Goal: Task Accomplishment & Management: Manage account settings

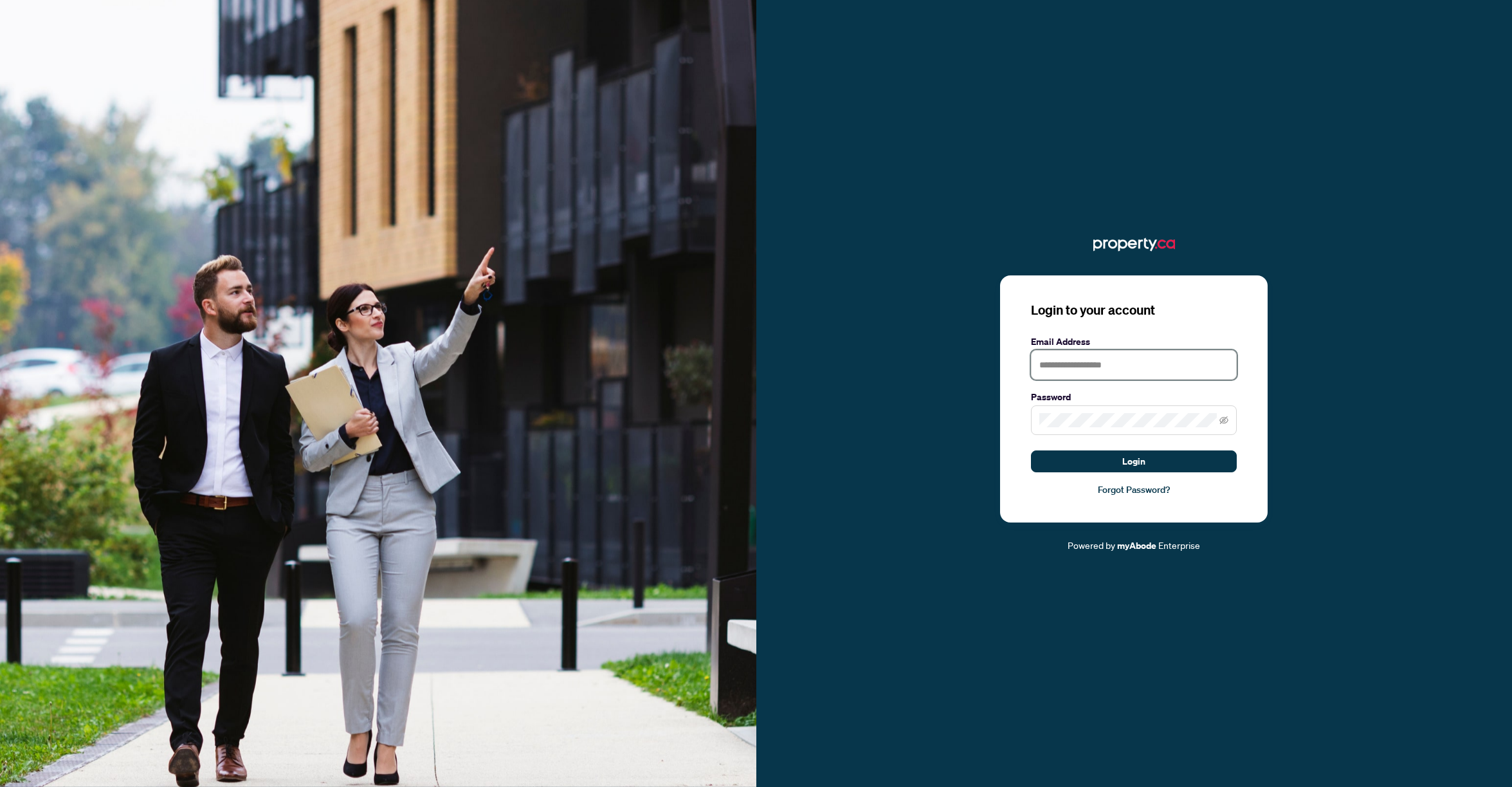
click at [1058, 366] on input "text" at bounding box center [1133, 364] width 206 height 30
type input "**********"
click at [1070, 453] on button "Login" at bounding box center [1133, 461] width 206 height 22
click at [1227, 417] on icon "eye-invisible" at bounding box center [1224, 420] width 9 height 9
click at [1031, 450] on button "Login" at bounding box center [1133, 461] width 206 height 22
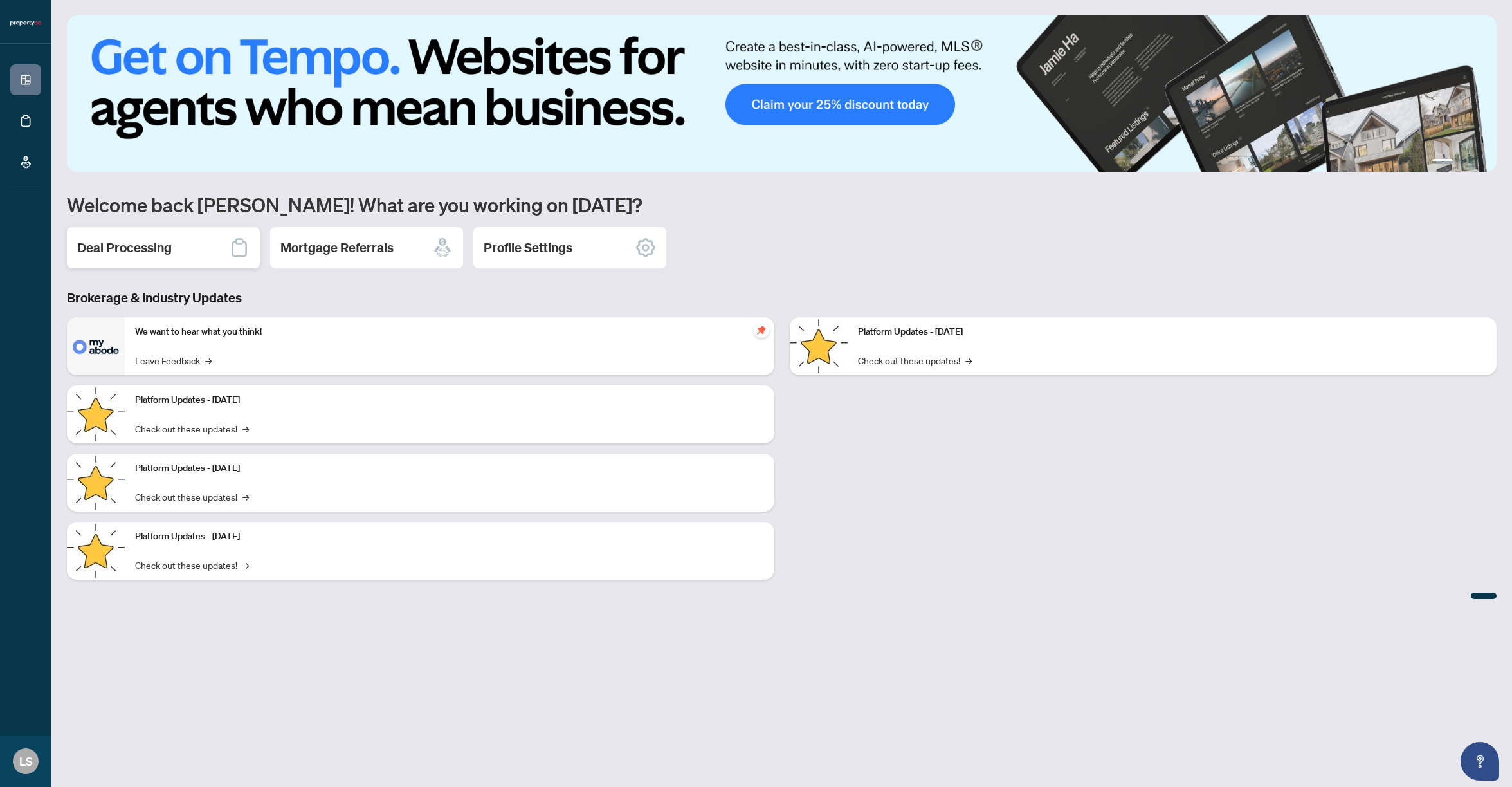
click at [146, 251] on h2 "Deal Processing" at bounding box center [125, 248] width 95 height 18
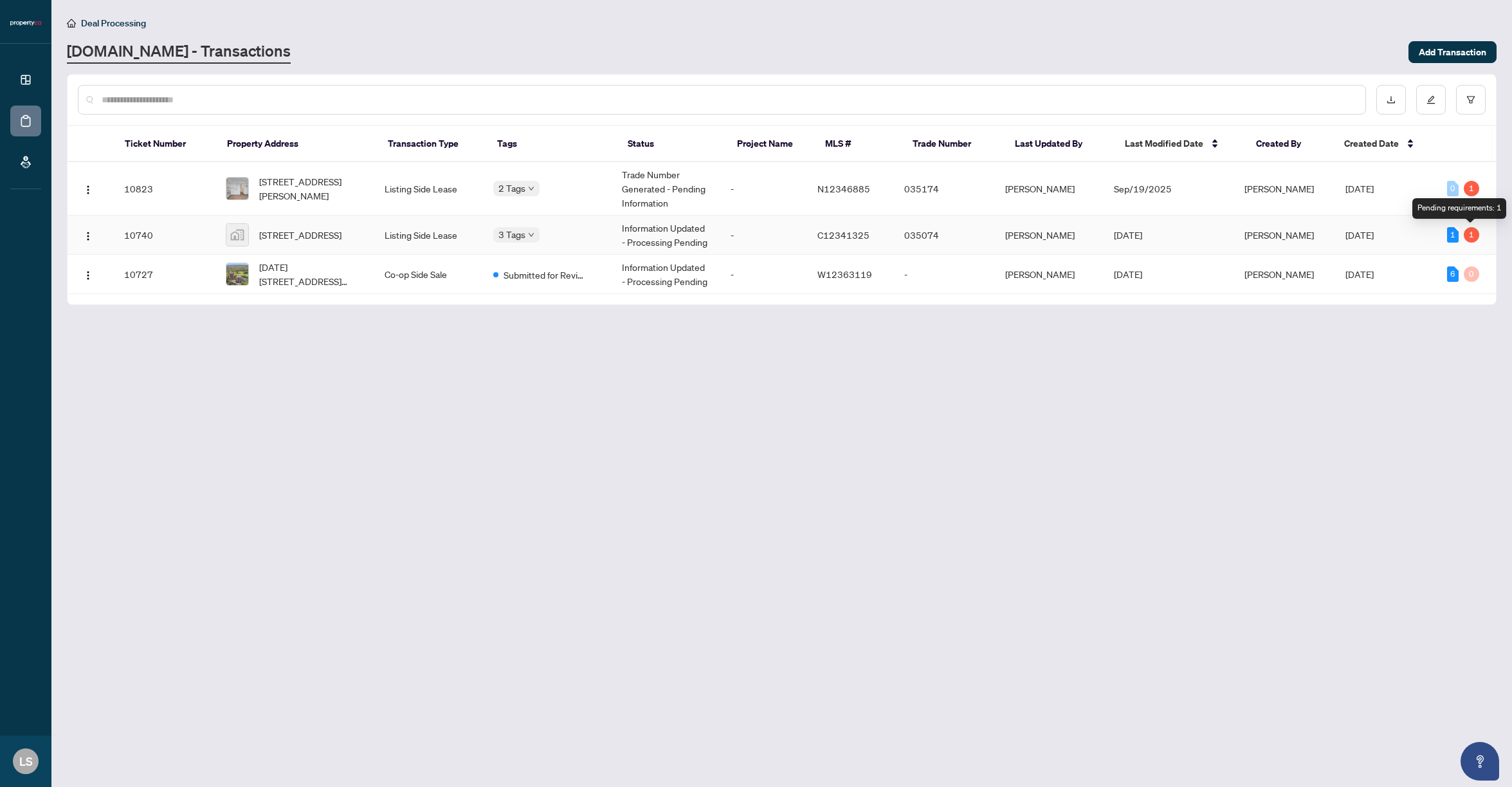
click at [1471, 236] on div "1" at bounding box center [1470, 235] width 15 height 15
click at [311, 228] on span "[STREET_ADDRESS]" at bounding box center [300, 235] width 82 height 14
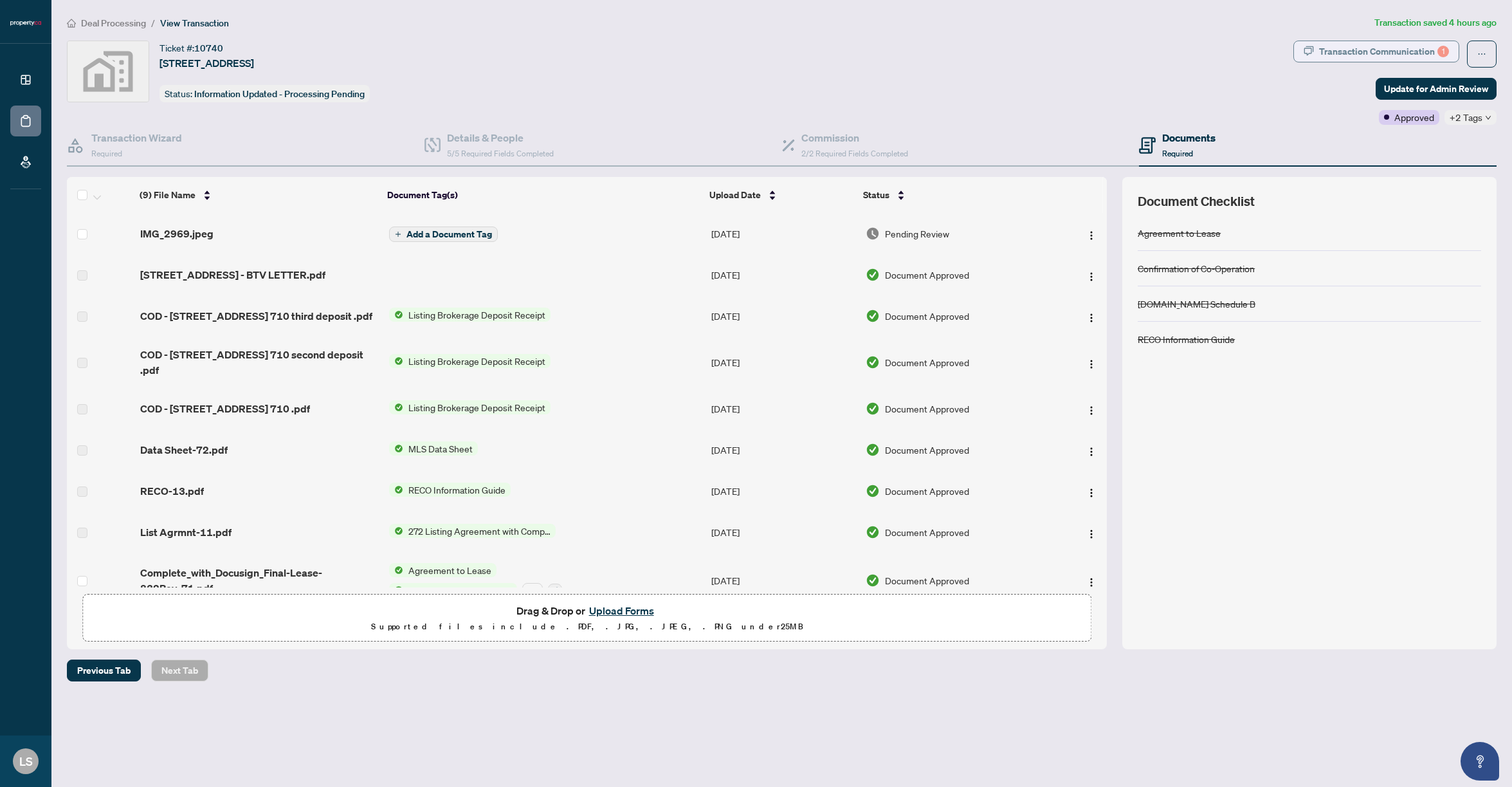
click at [1344, 53] on div "Transaction Communication 1" at bounding box center [1384, 52] width 130 height 20
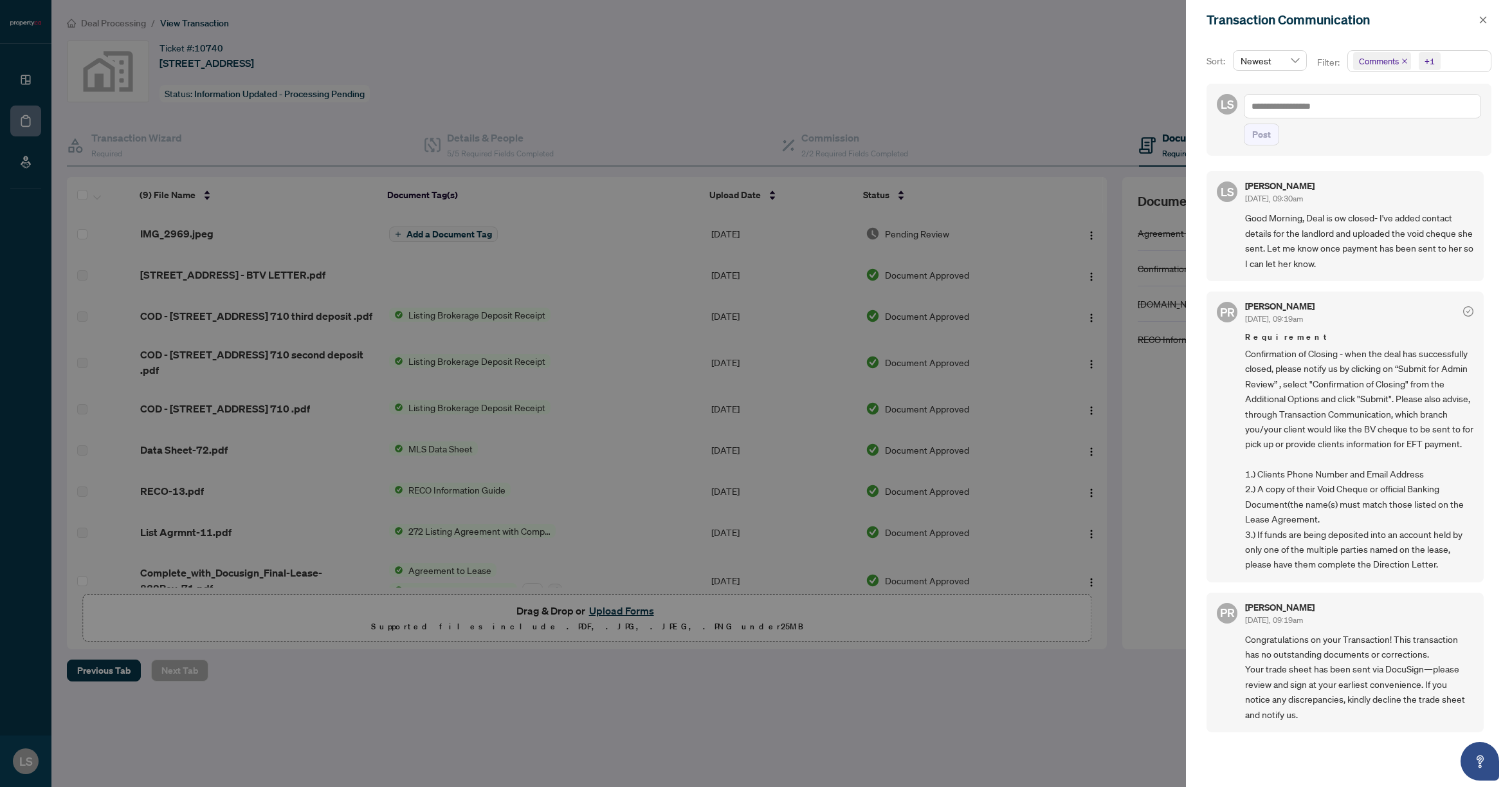
scroll to position [3, 0]
click at [1482, 17] on icon "close" at bounding box center [1483, 20] width 9 height 9
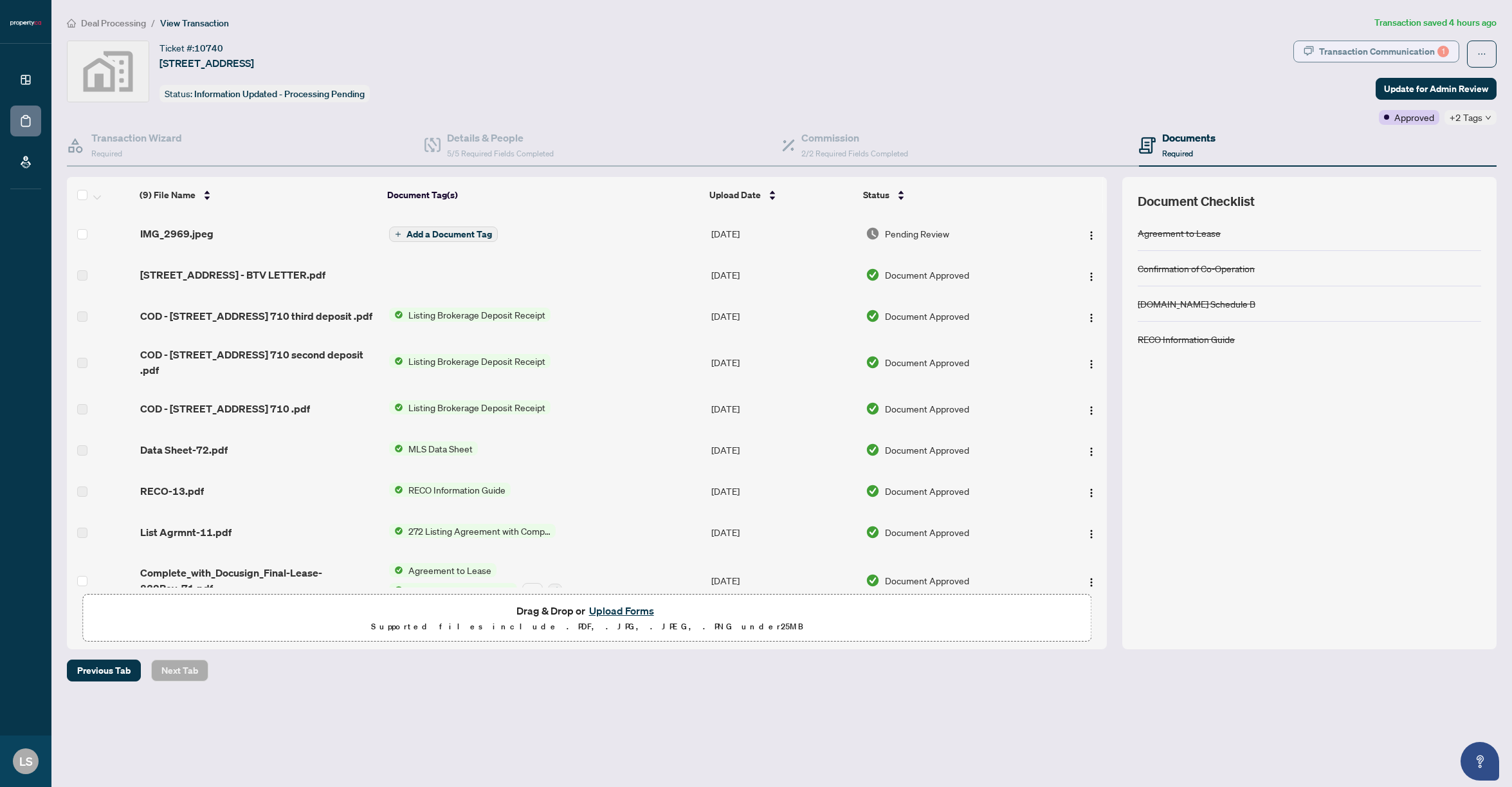
click at [1431, 52] on div "Transaction Communication 1" at bounding box center [1384, 52] width 130 height 20
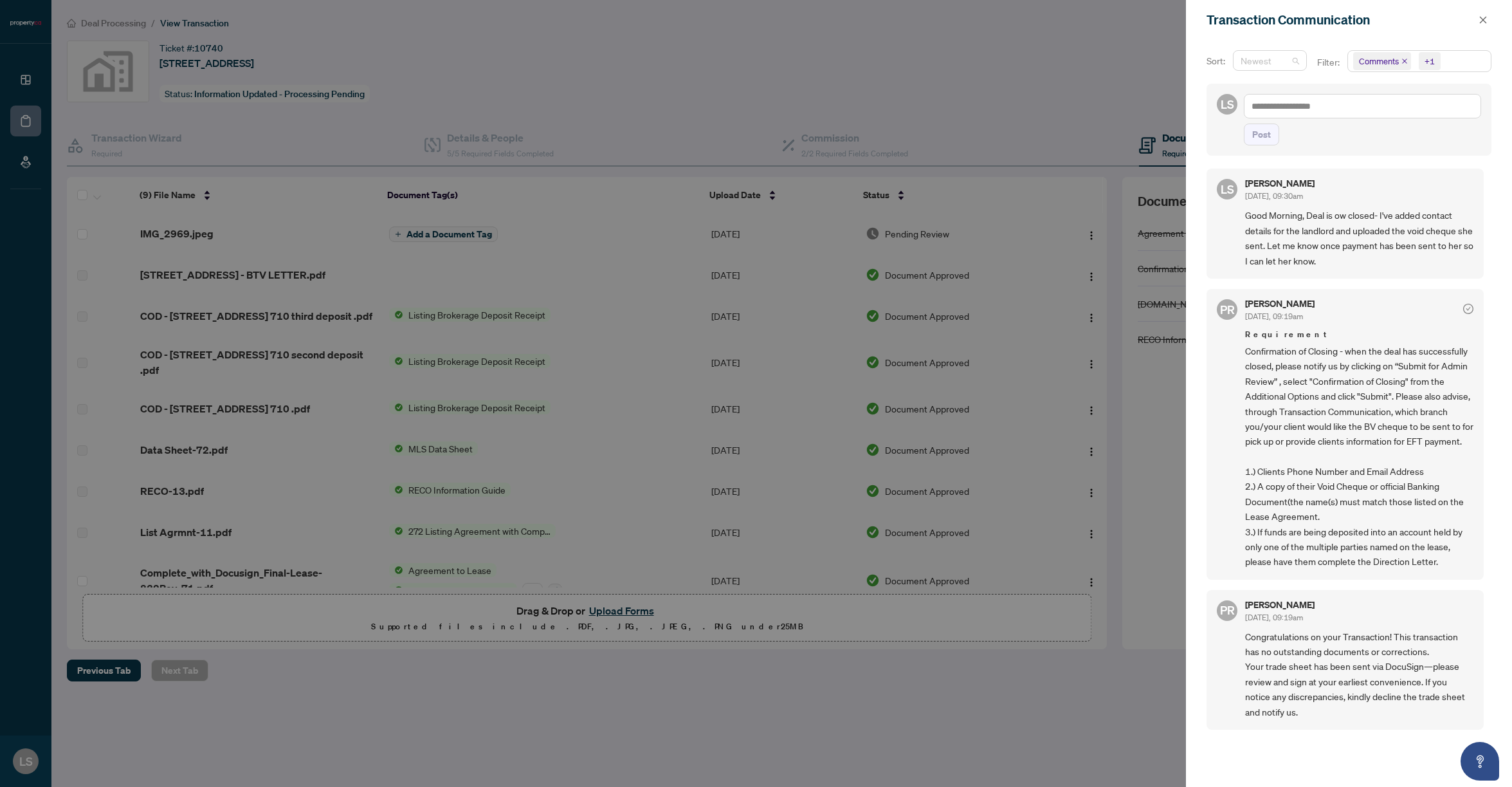
click at [1294, 58] on span "Newest" at bounding box center [1269, 60] width 58 height 19
click at [1277, 101] on div "Oldest" at bounding box center [1269, 106] width 52 height 14
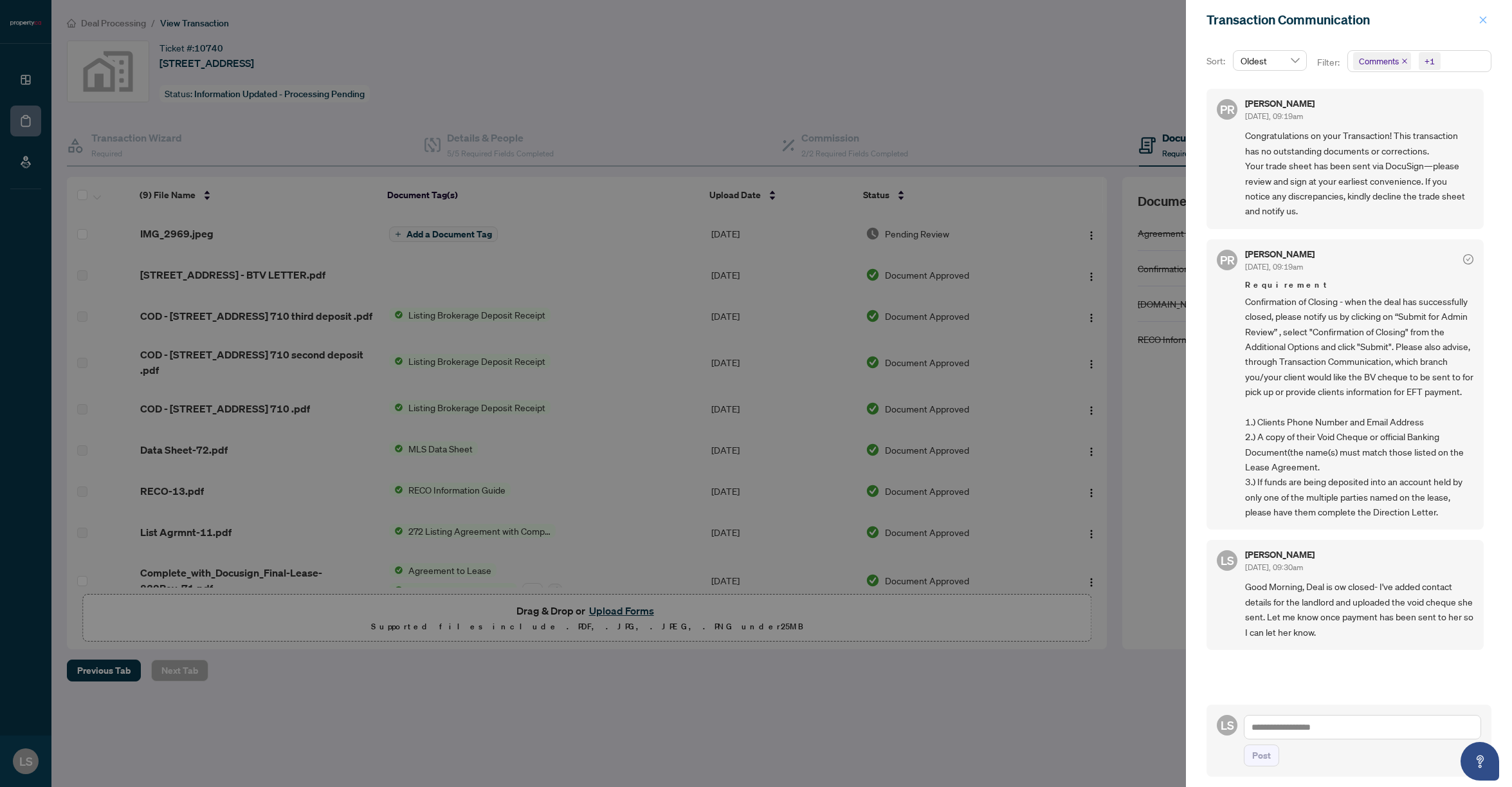
click at [1480, 20] on icon "close" at bounding box center [1483, 20] width 7 height 7
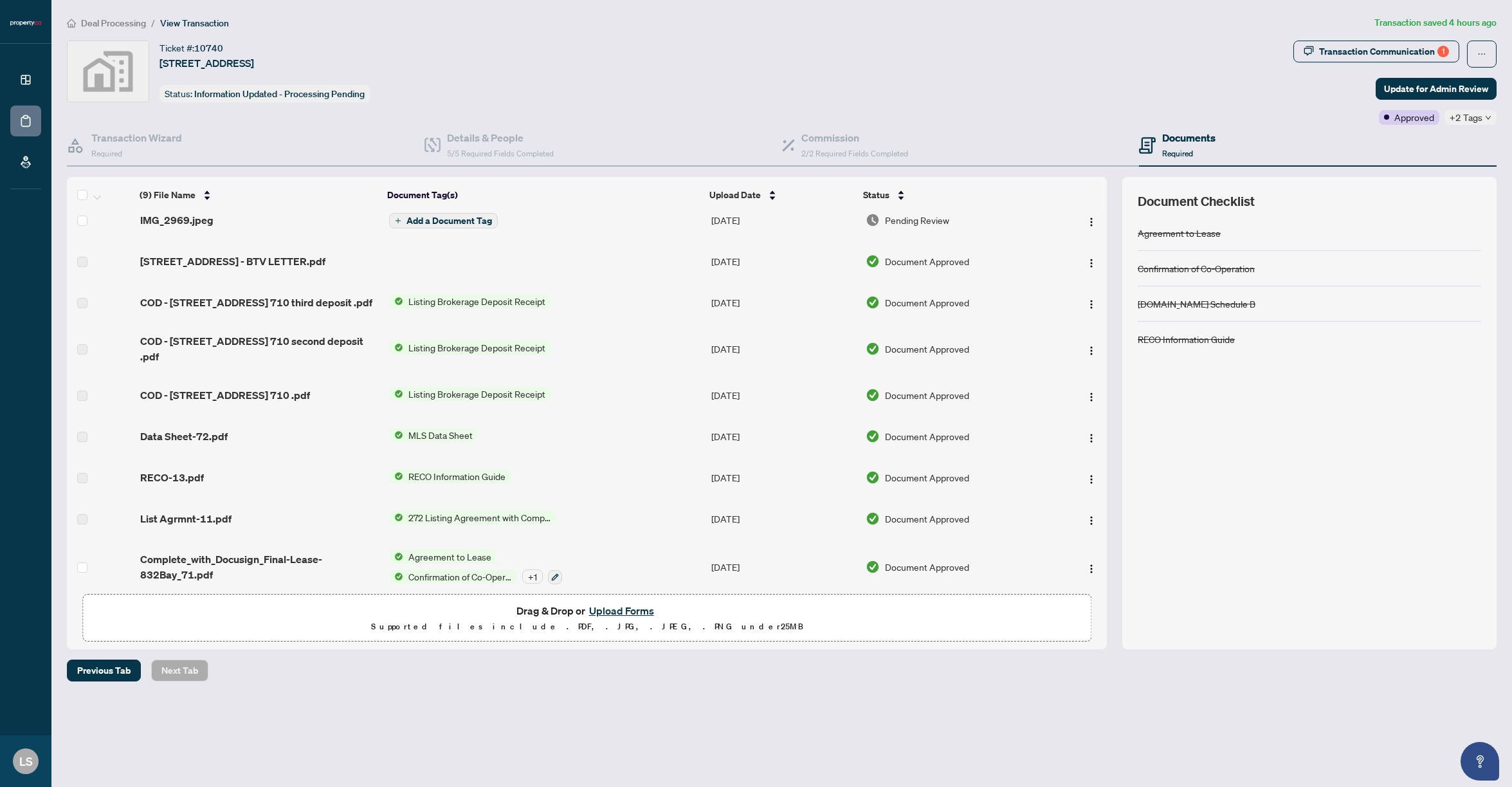
scroll to position [0, 0]
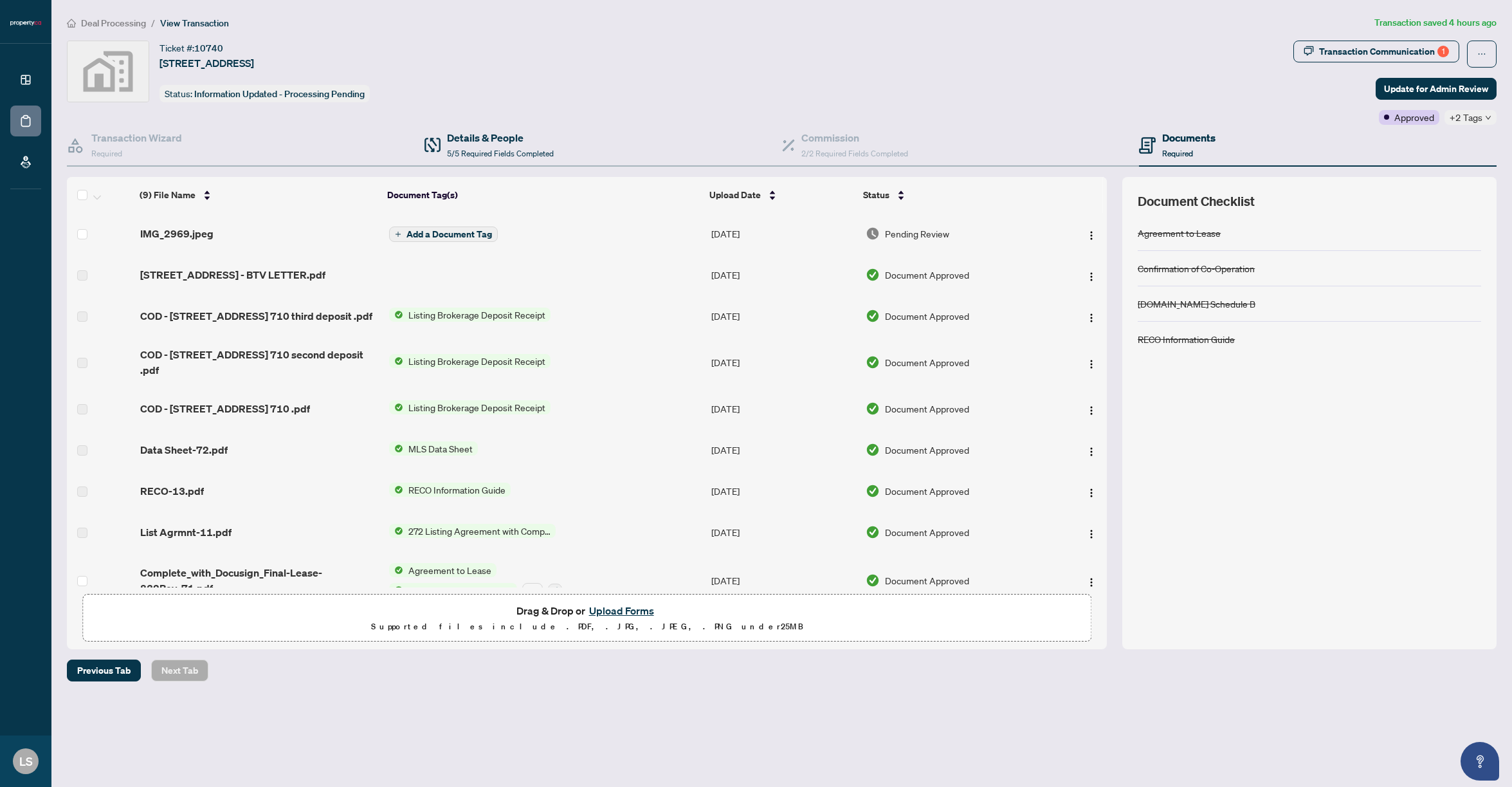
click at [576, 135] on div "Details & People 5/5 Required Fields Completed" at bounding box center [603, 145] width 358 height 42
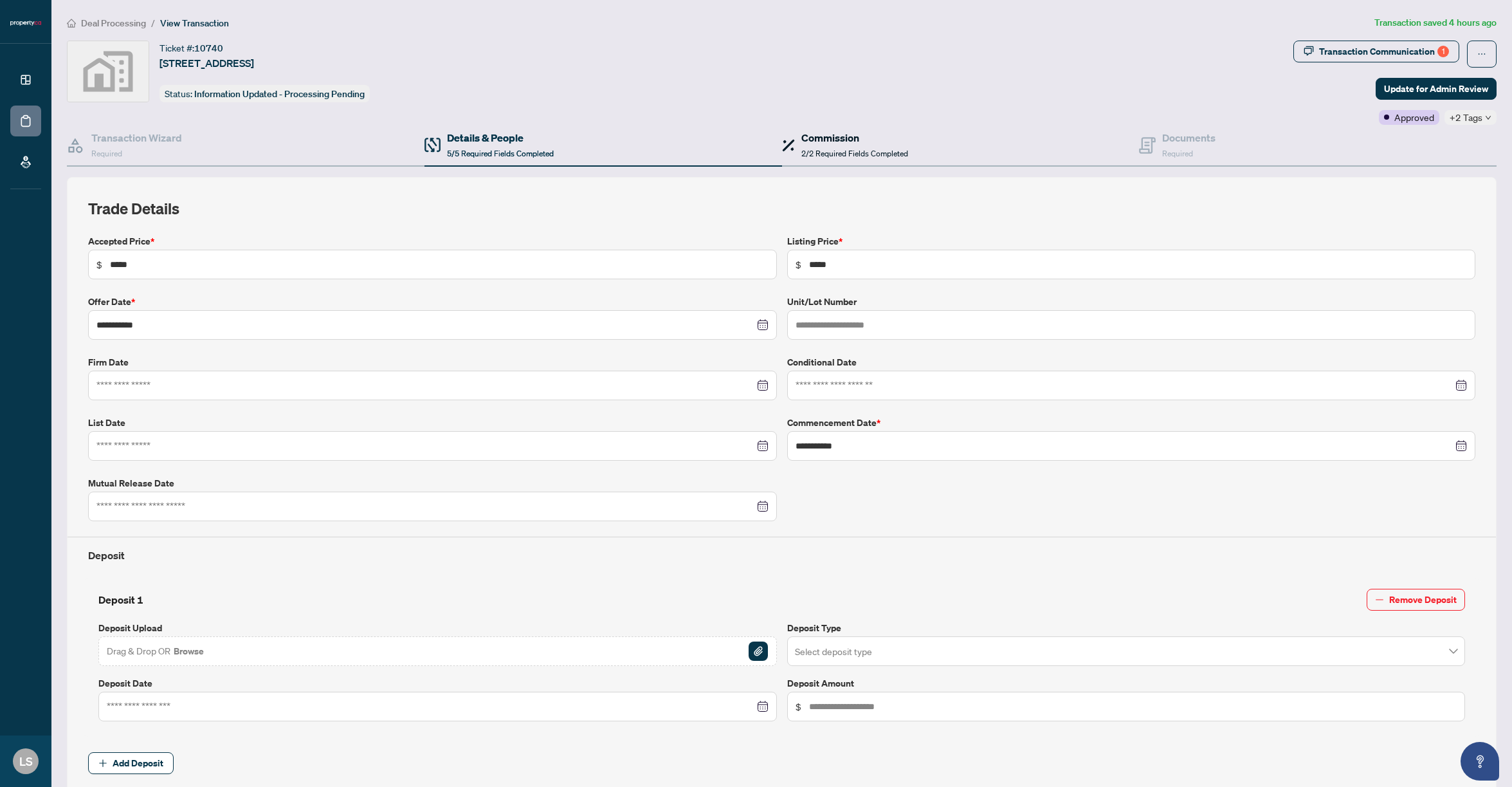
click at [889, 150] on span "2/2 Required Fields Completed" at bounding box center [854, 153] width 107 height 9
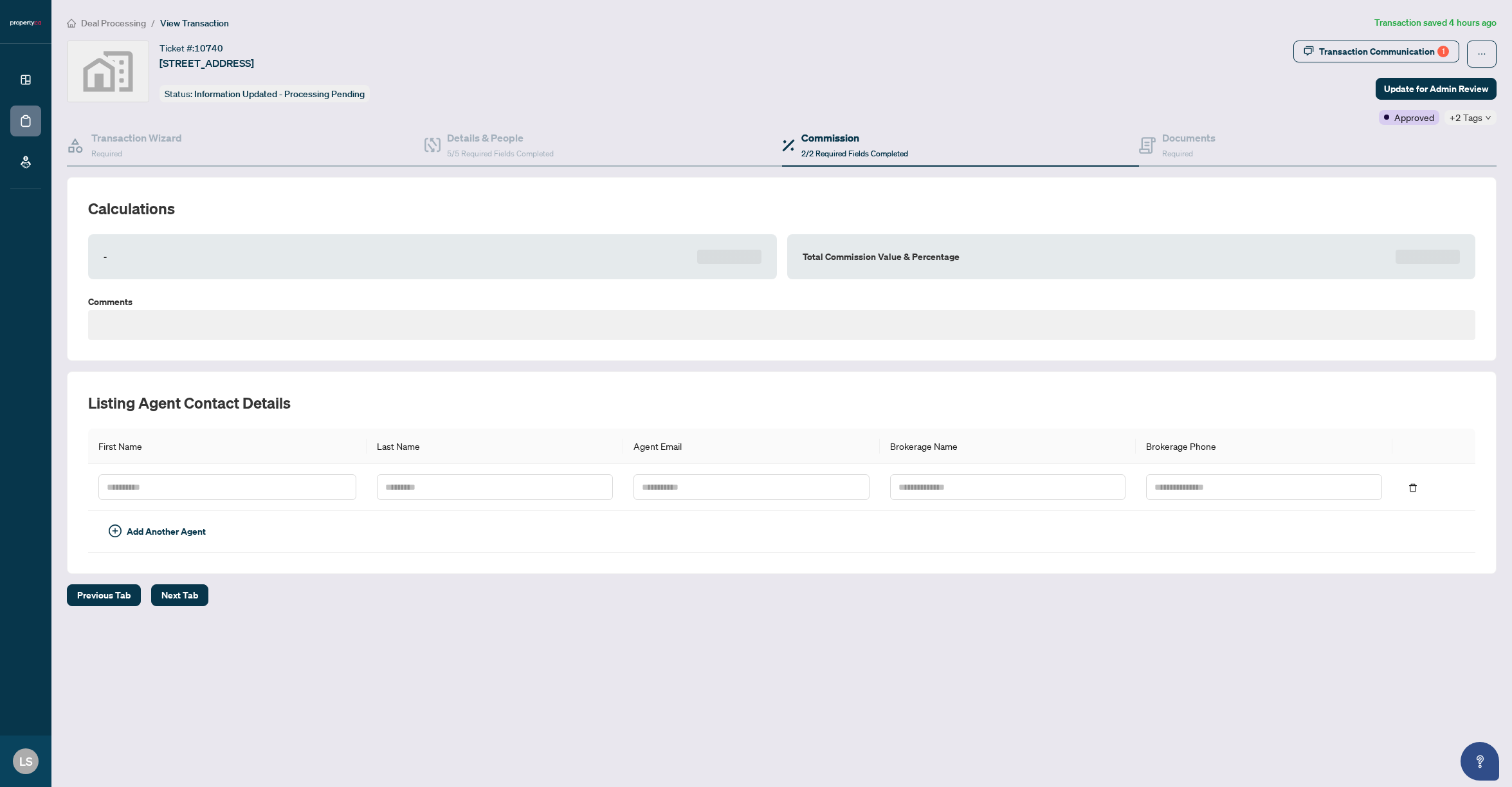
type textarea "**********"
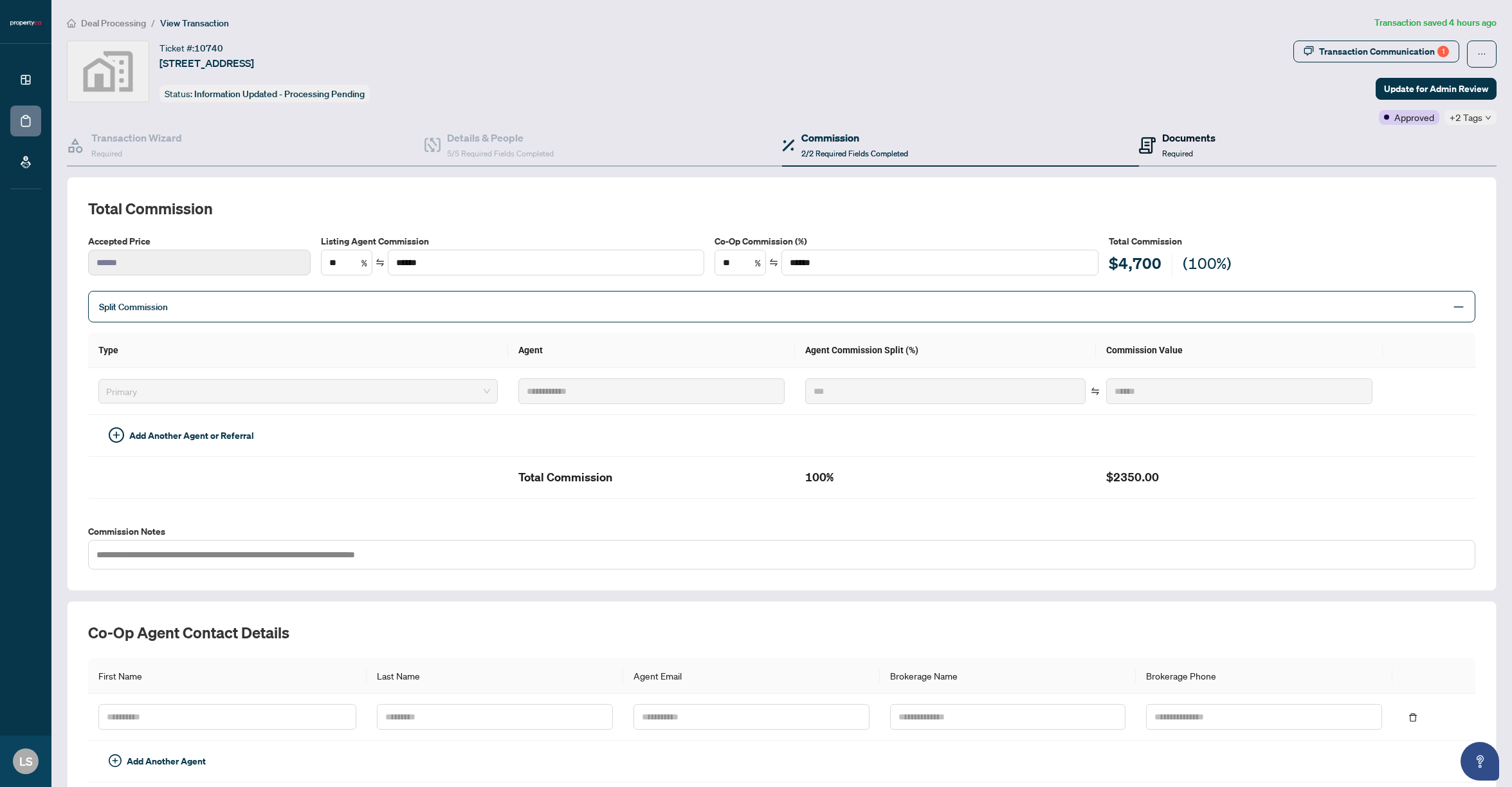
click at [1201, 145] on div "Documents Required" at bounding box center [1188, 144] width 53 height 30
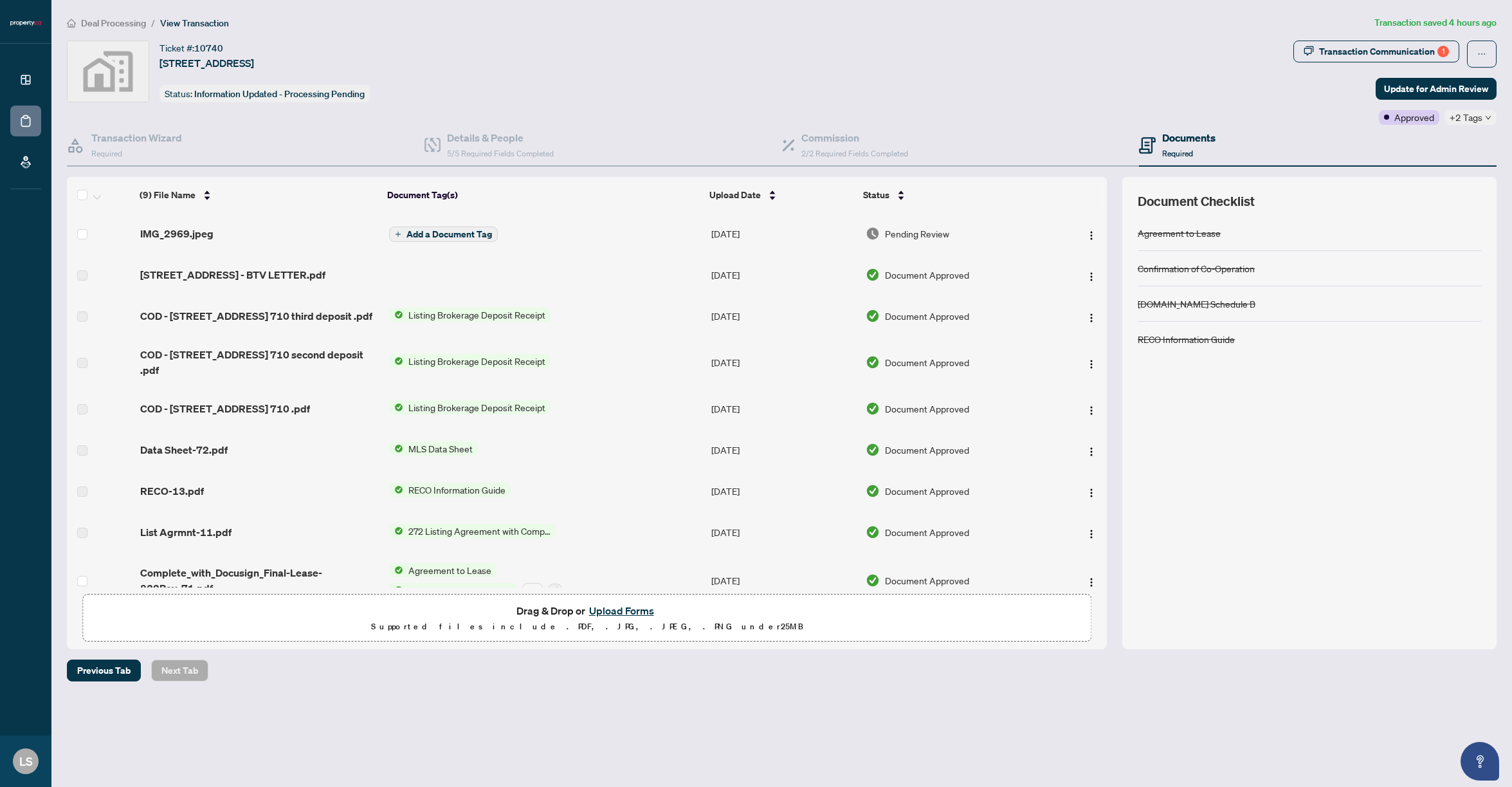
click at [1473, 120] on span "+2 Tags" at bounding box center [1465, 117] width 33 height 15
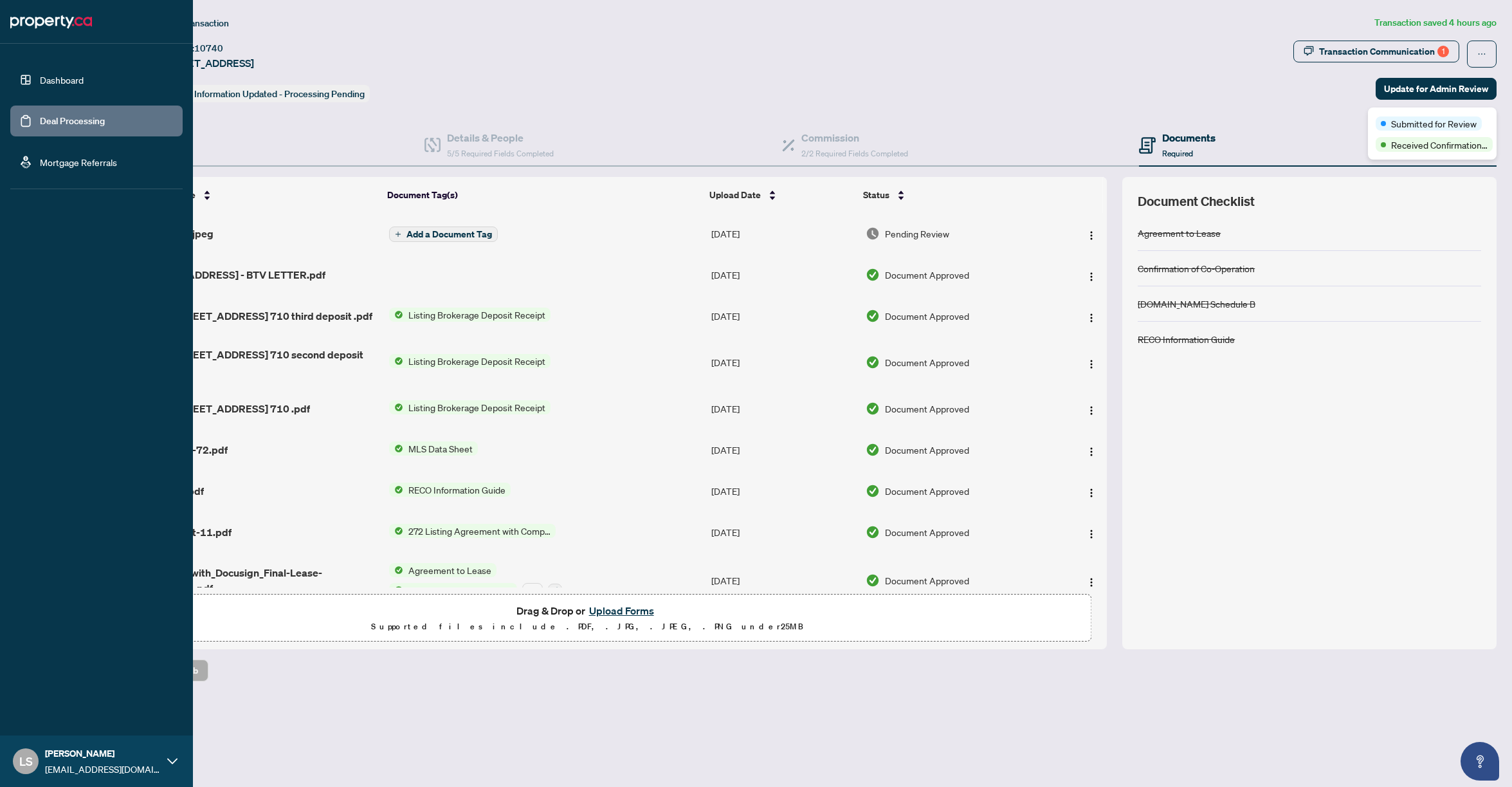
click at [46, 74] on link "Dashboard" at bounding box center [62, 80] width 44 height 12
